Goal: Information Seeking & Learning: Learn about a topic

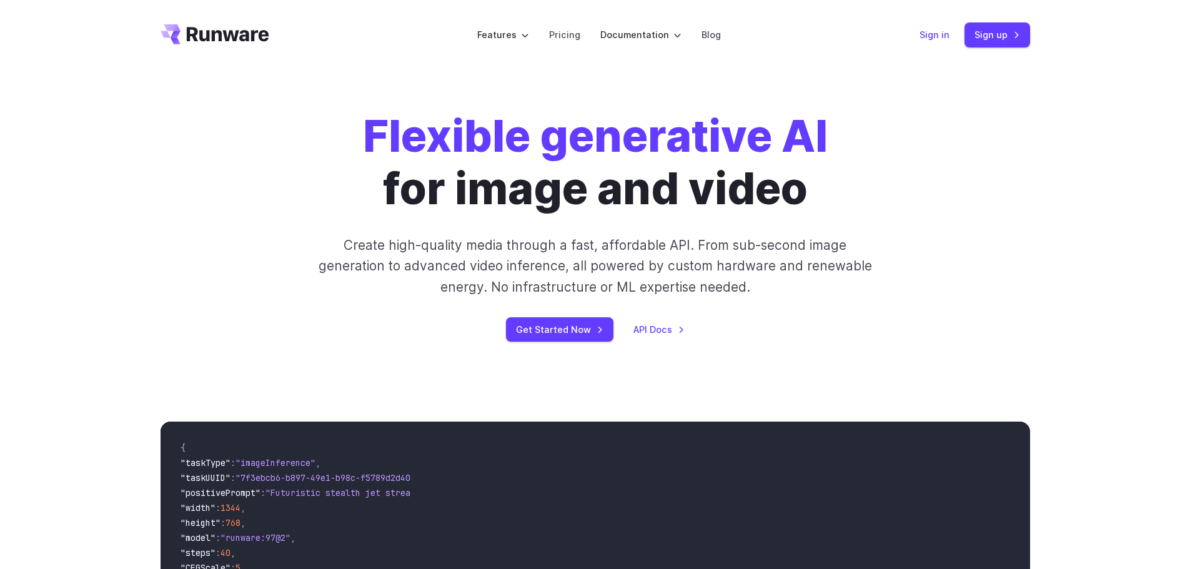
click at [940, 40] on link "Sign in" at bounding box center [934, 34] width 30 height 14
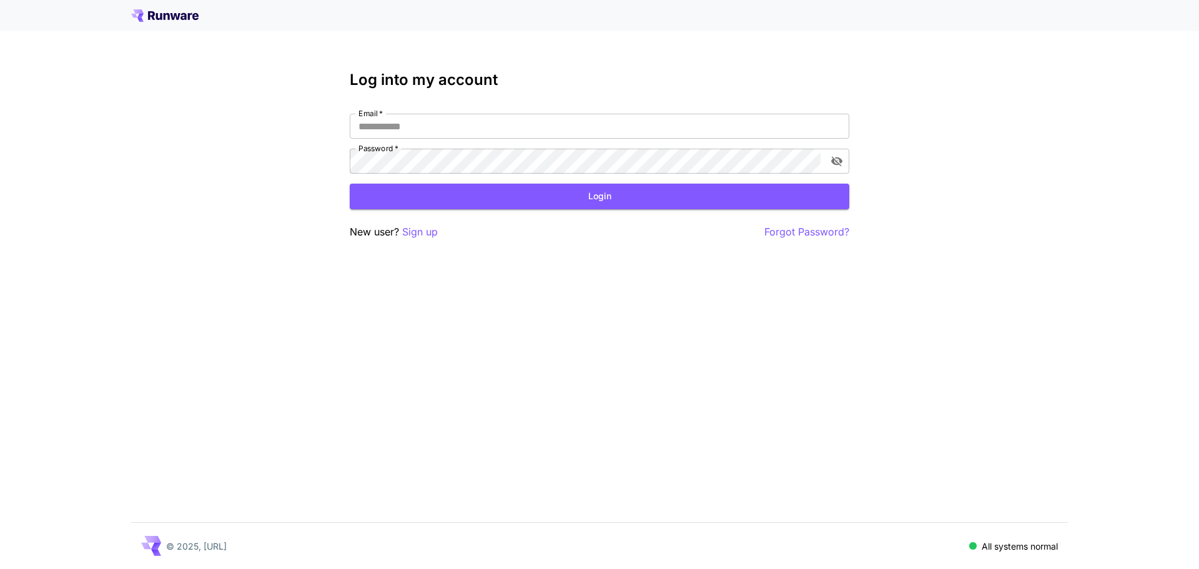
type input "**********"
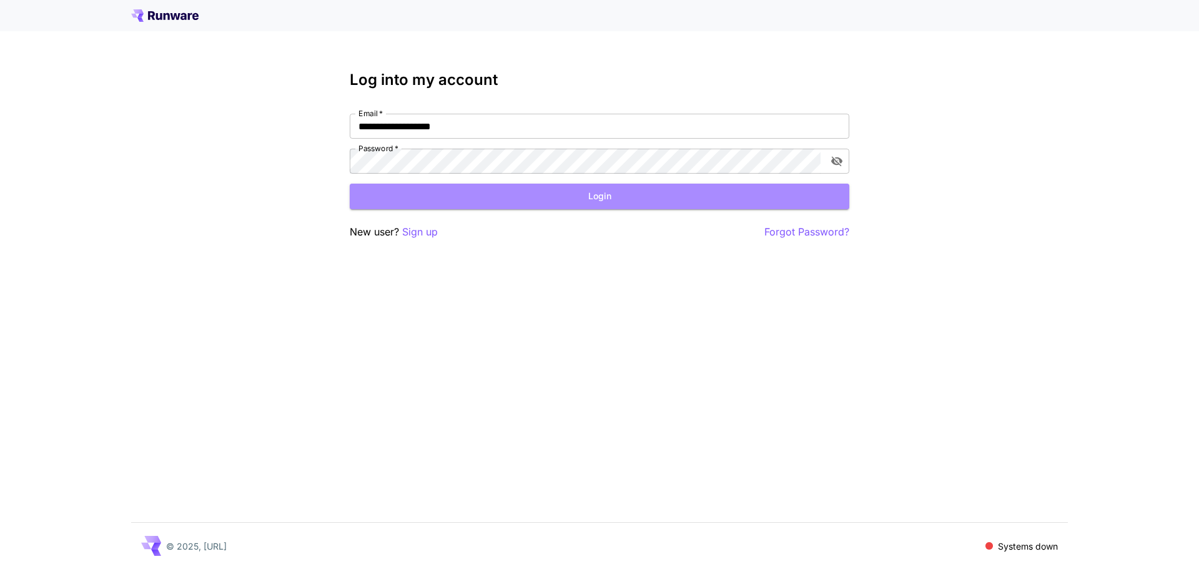
click at [524, 196] on button "Login" at bounding box center [600, 197] width 500 height 26
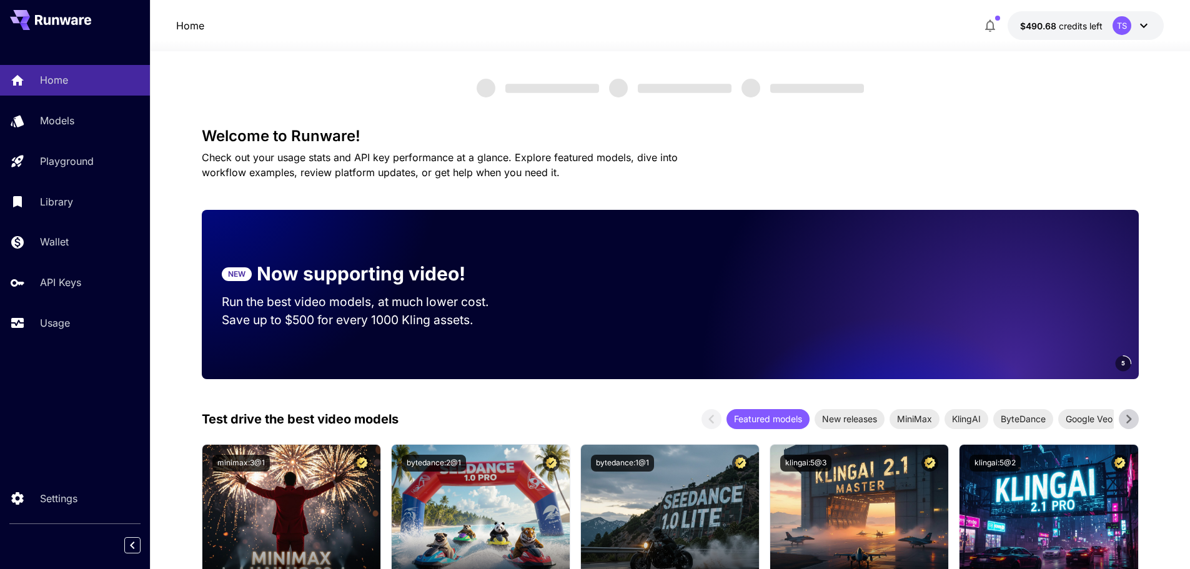
click at [71, 252] on link "Wallet" at bounding box center [75, 242] width 150 height 31
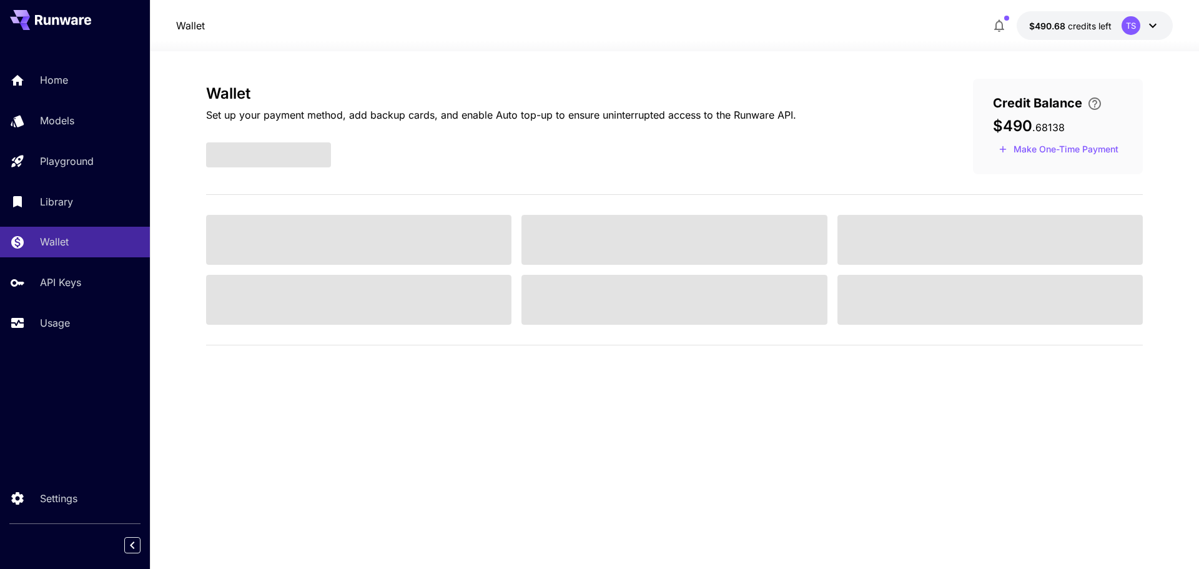
click at [70, 321] on p "Usage" at bounding box center [55, 322] width 30 height 15
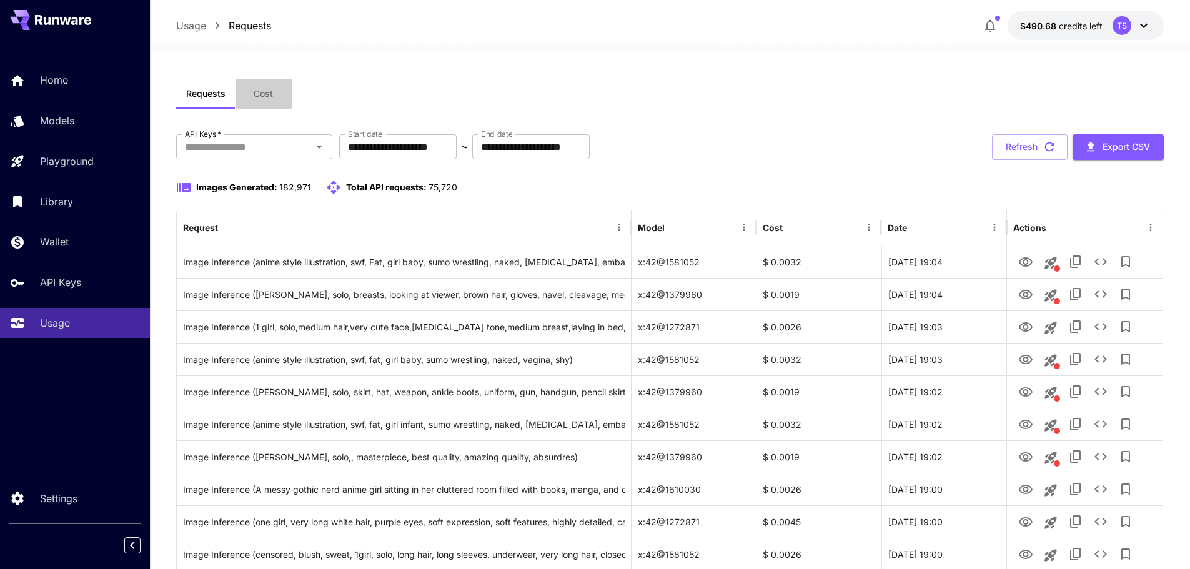
click at [267, 92] on span "Cost" at bounding box center [263, 93] width 19 height 11
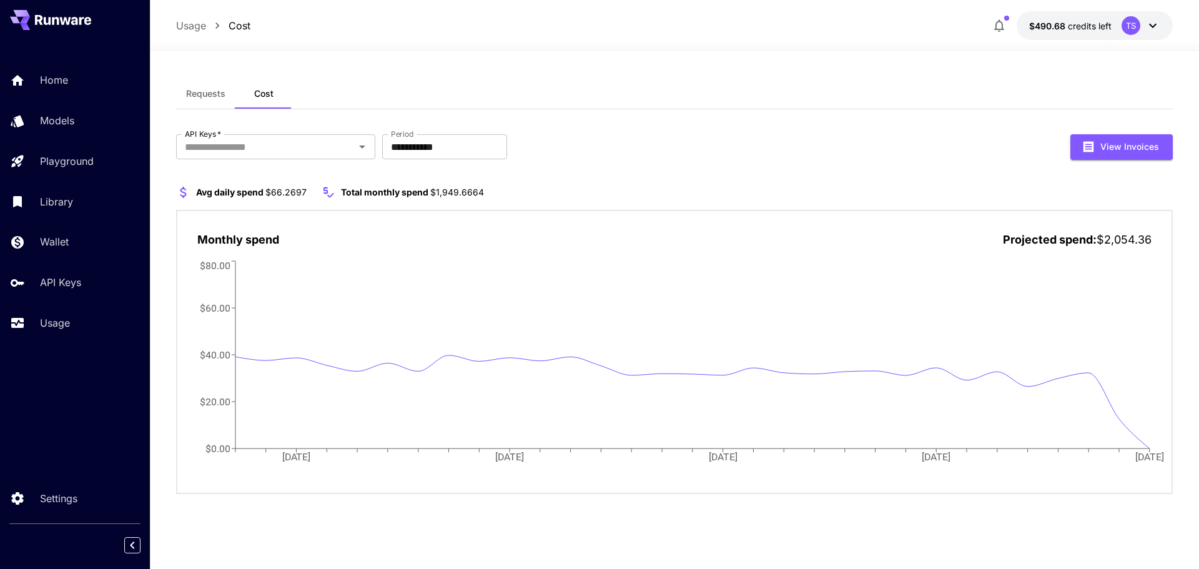
click at [285, 190] on span "$66.2697" at bounding box center [285, 192] width 41 height 11
click at [458, 197] on span "$1,949.6664" at bounding box center [457, 192] width 54 height 11
click at [458, 194] on span "$1,949.6664" at bounding box center [457, 192] width 54 height 11
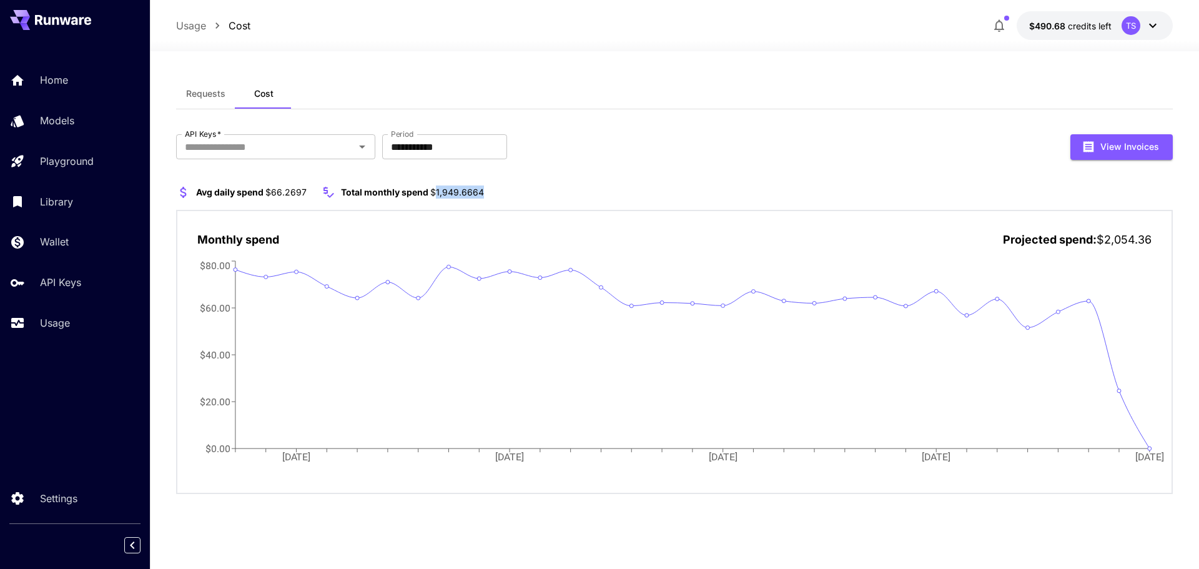
click at [458, 194] on span "$1,949.6664" at bounding box center [457, 192] width 54 height 11
click at [458, 192] on span "$1,949.6664" at bounding box center [457, 192] width 54 height 11
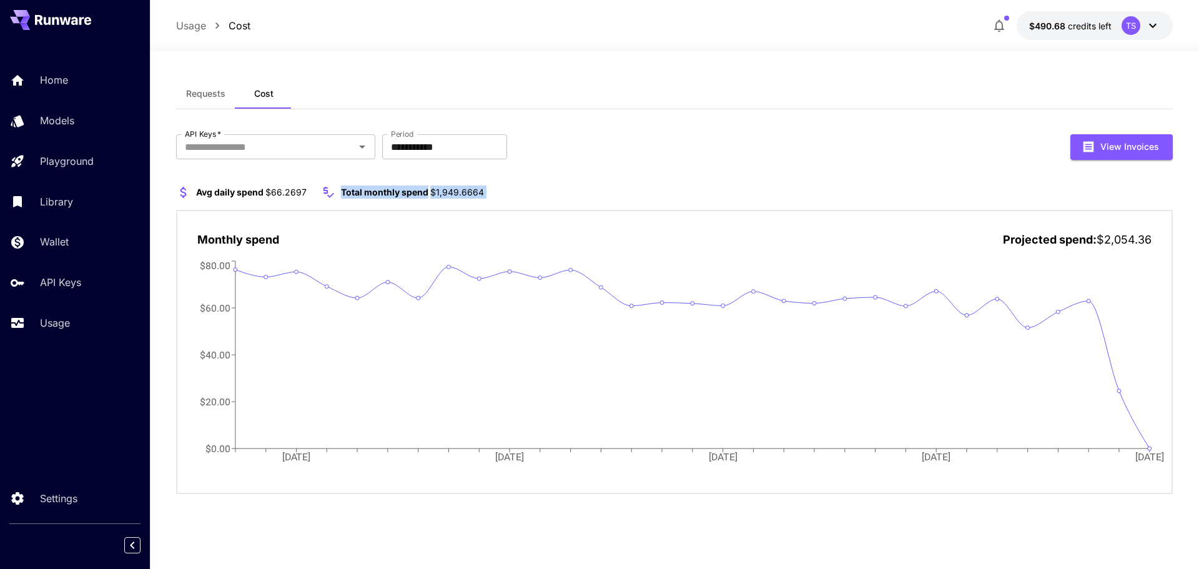
click at [458, 192] on span "$1,949.6664" at bounding box center [457, 192] width 54 height 11
click at [520, 191] on section "Avg daily spend $66.2697 Total monthly spend $1,949.6664" at bounding box center [674, 192] width 997 height 15
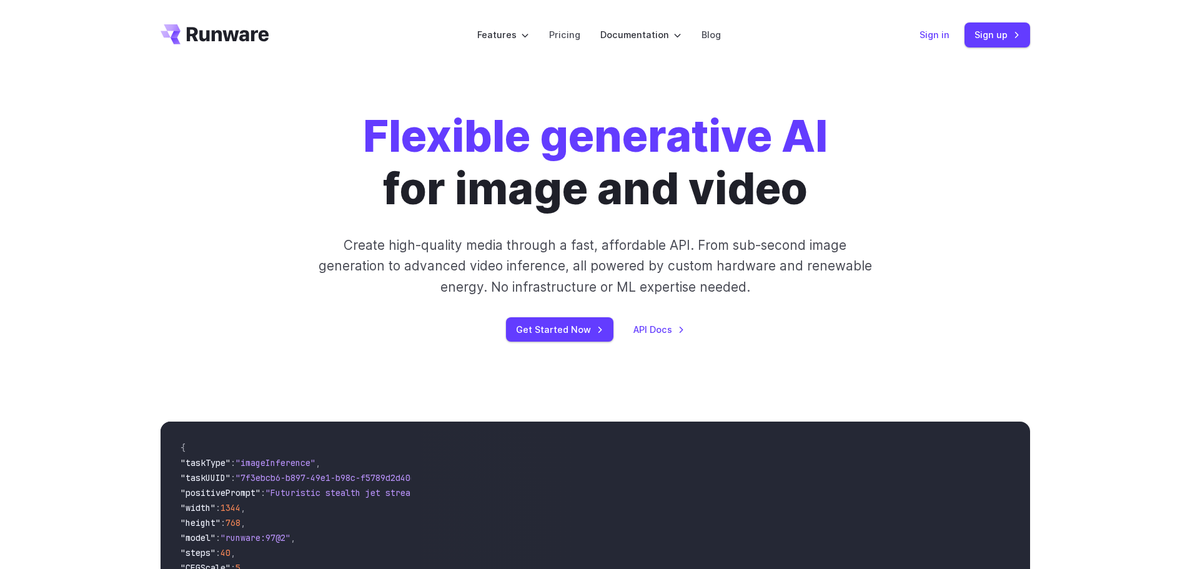
click at [945, 33] on link "Sign in" at bounding box center [934, 34] width 30 height 14
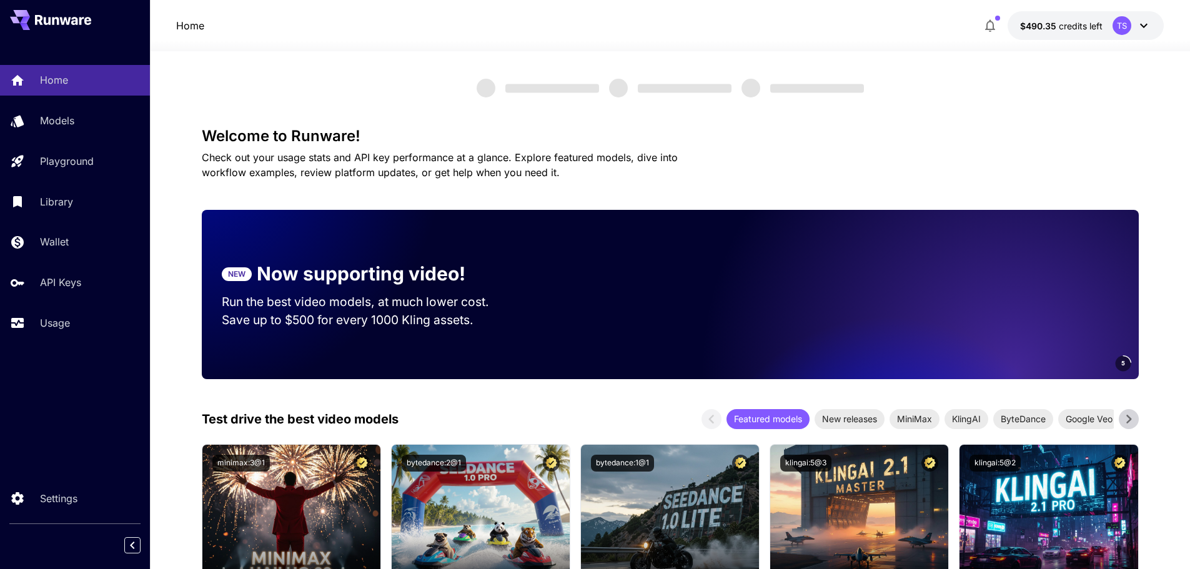
click at [53, 126] on p "Models" at bounding box center [57, 120] width 34 height 15
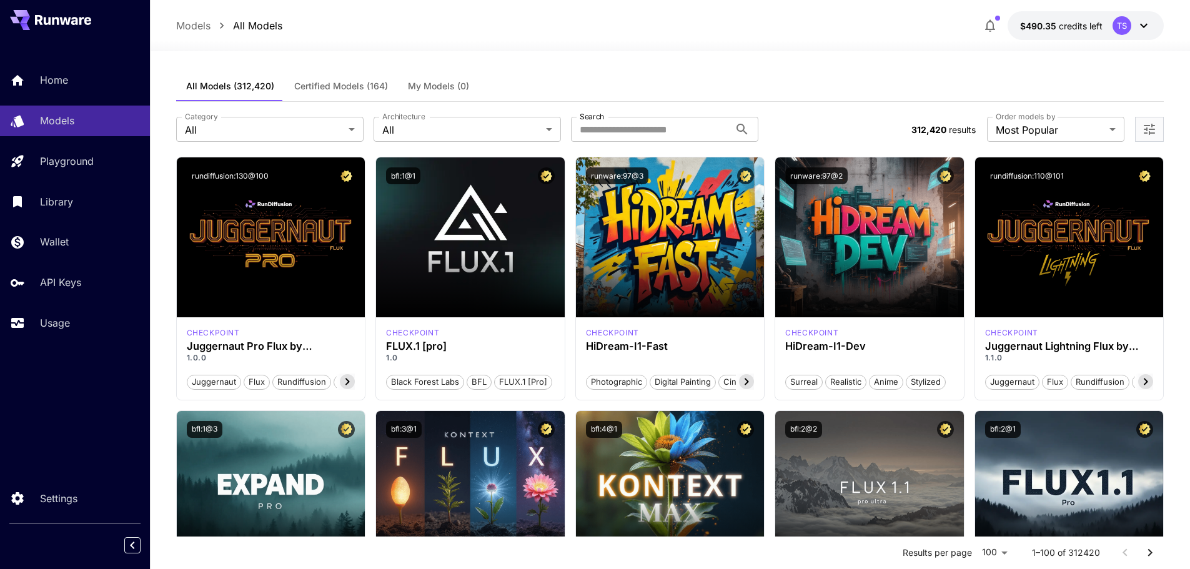
click at [1134, 29] on div "TS" at bounding box center [1131, 25] width 39 height 19
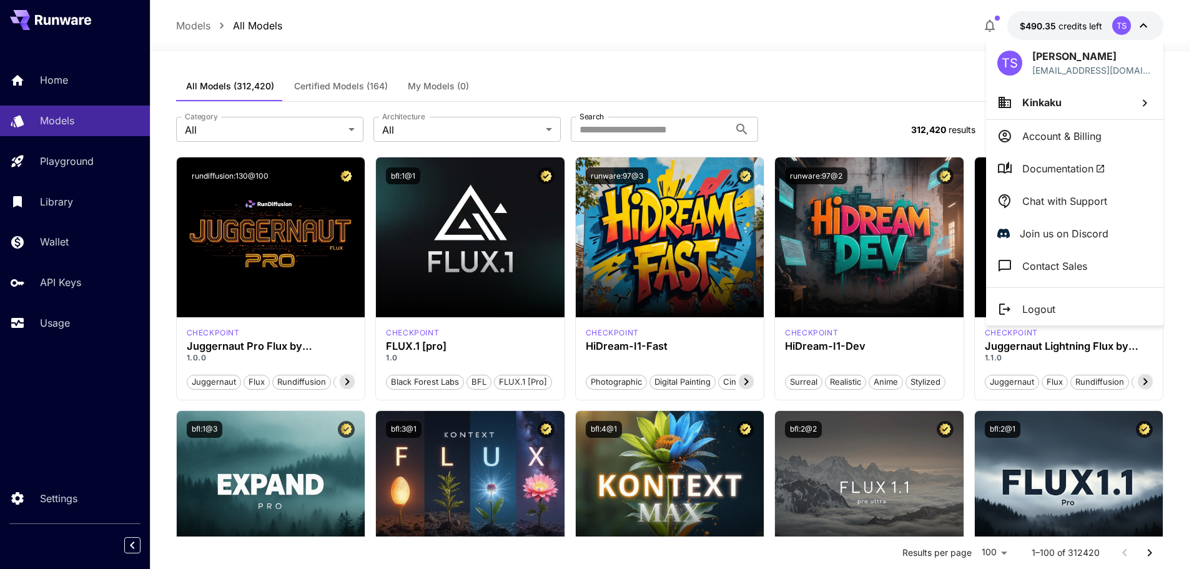
click at [1052, 166] on span "Documentation" at bounding box center [1063, 168] width 83 height 15
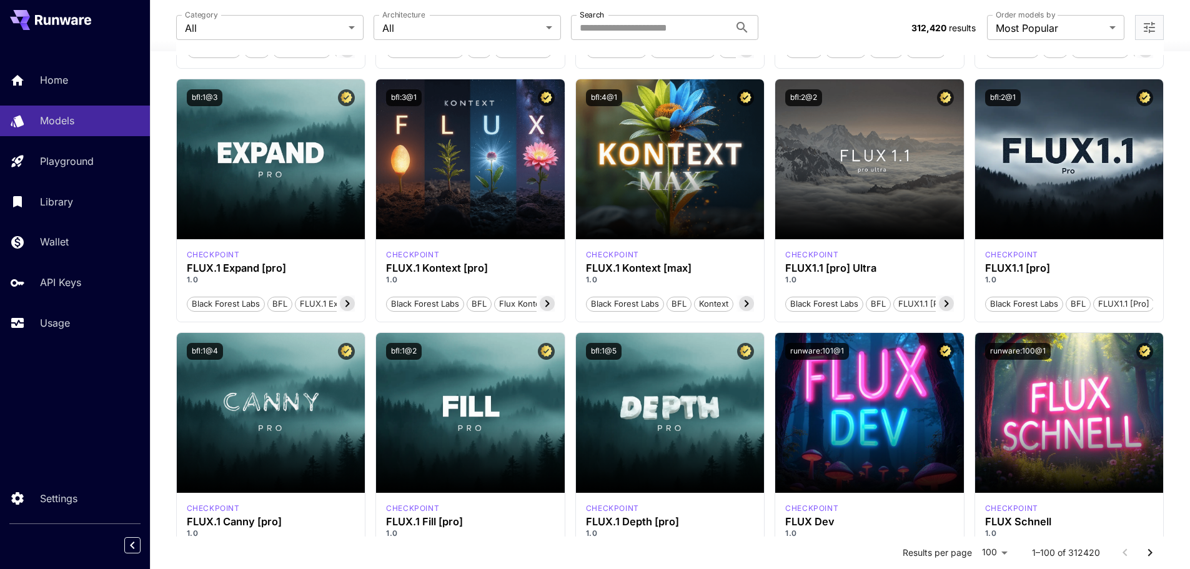
scroll to position [312, 0]
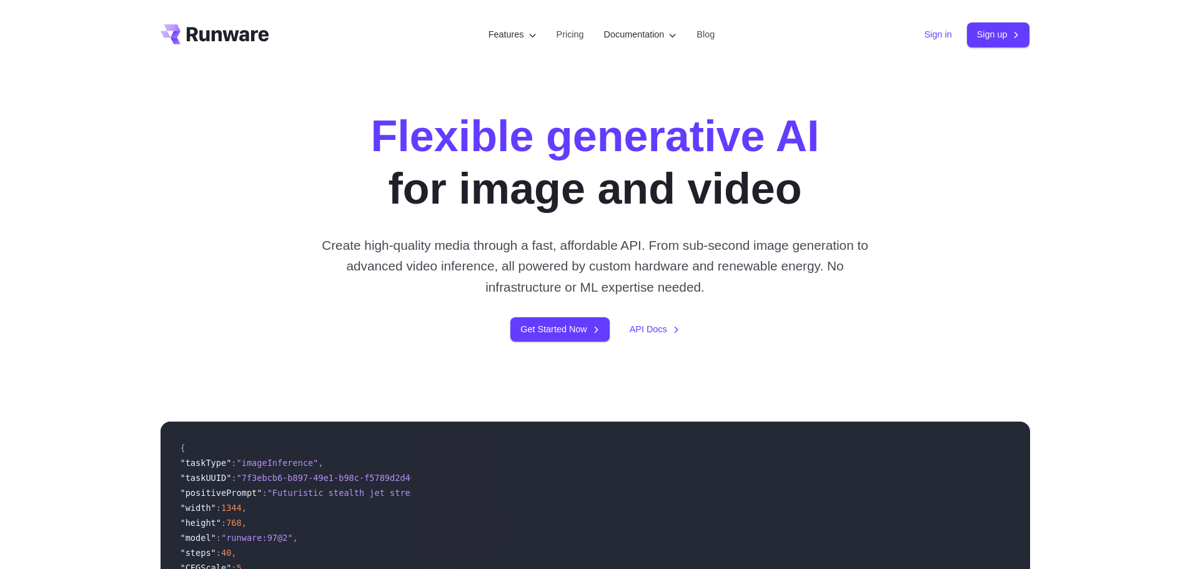
click at [932, 37] on link "Sign in" at bounding box center [937, 34] width 27 height 14
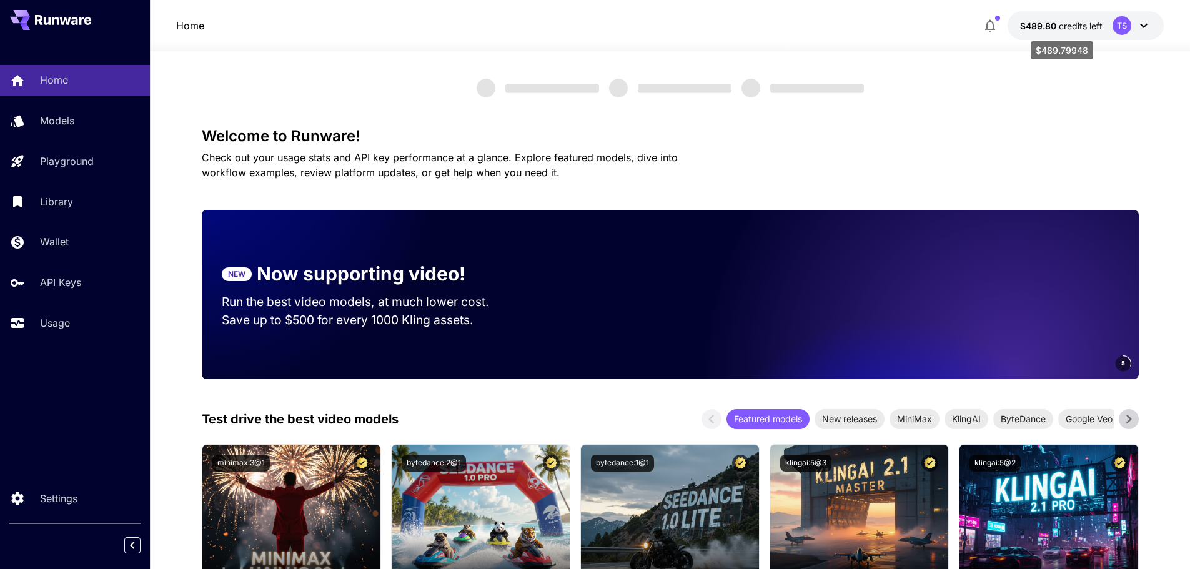
click at [1038, 31] on p "$489.80 credits left" at bounding box center [1061, 25] width 82 height 13
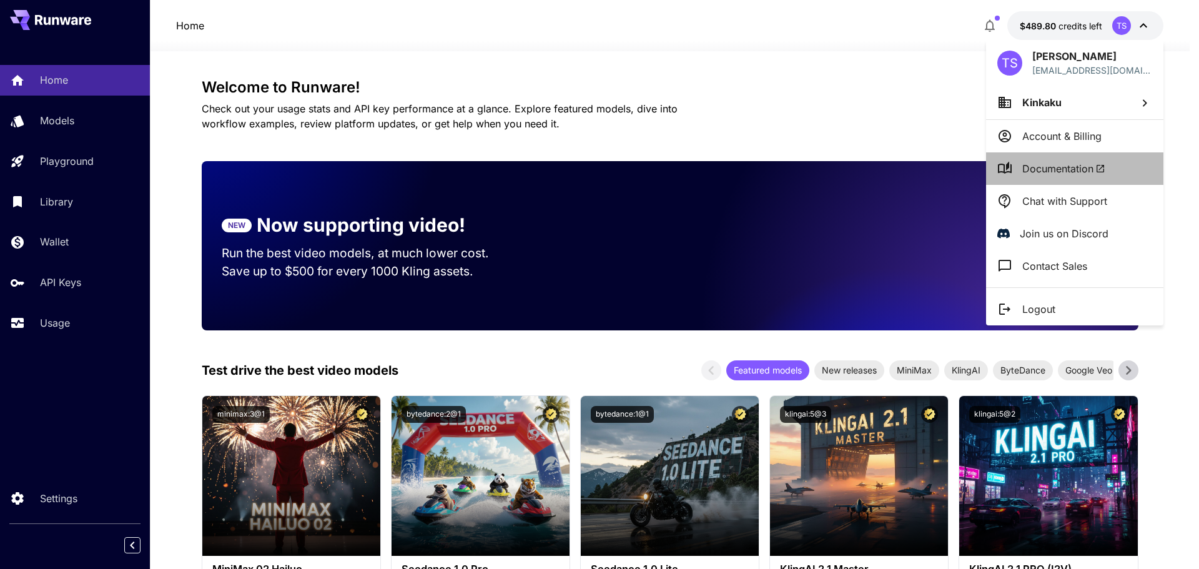
click at [1060, 167] on span "Documentation" at bounding box center [1063, 168] width 83 height 15
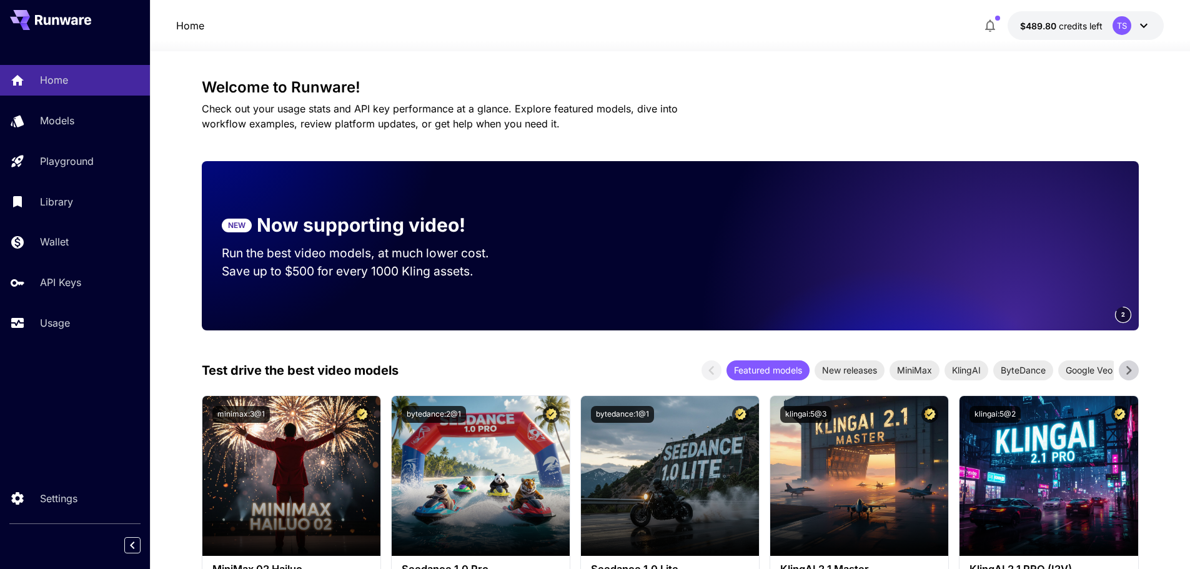
click at [540, 107] on span "Check out your usage stats and API key performance at a glance. Explore feature…" at bounding box center [440, 115] width 476 height 27
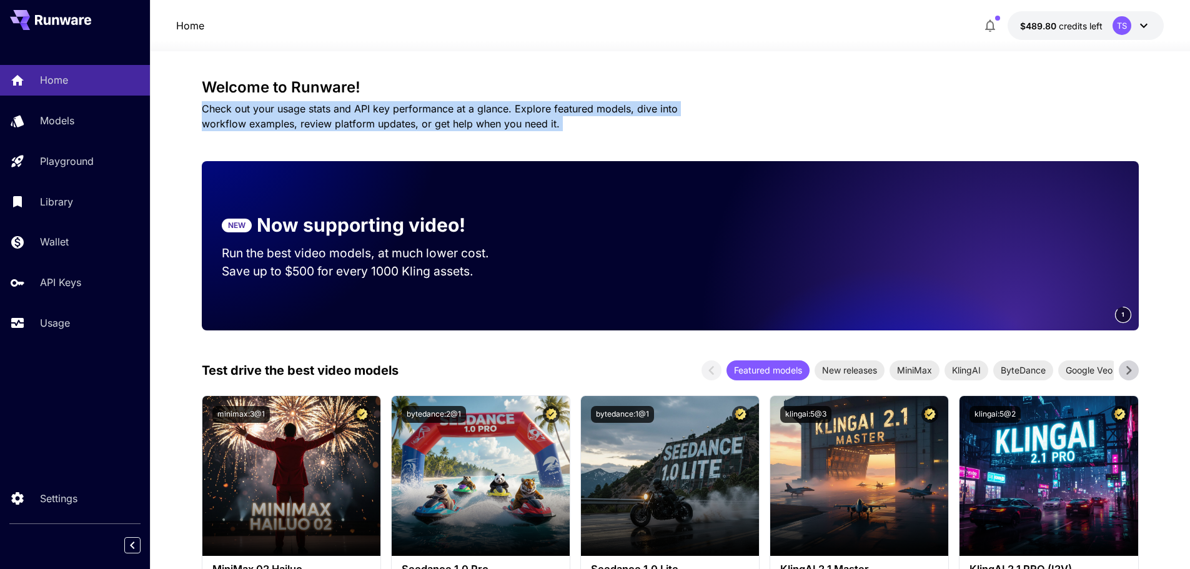
click at [540, 107] on span "Check out your usage stats and API key performance at a glance. Explore feature…" at bounding box center [440, 115] width 476 height 27
click at [552, 112] on span "Check out your usage stats and API key performance at a glance. Explore feature…" at bounding box center [440, 115] width 476 height 27
drag, startPoint x: 543, startPoint y: 127, endPoint x: 182, endPoint y: 96, distance: 362.9
click at [399, 129] on span "Check out your usage stats and API key performance at a glance. Explore feature…" at bounding box center [440, 115] width 476 height 27
